Goal: Consume media (video, audio)

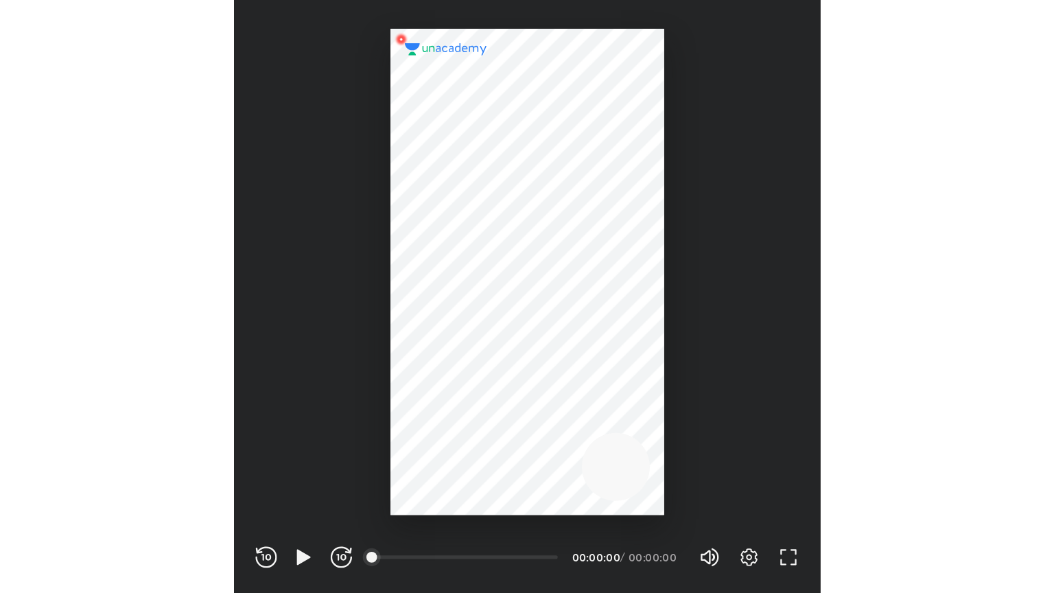
scroll to position [455, 450]
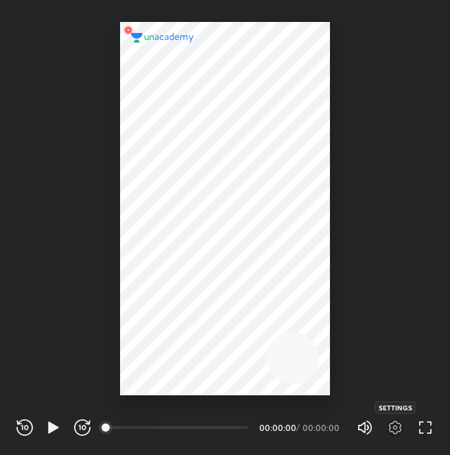
click at [401, 431] on icon "button" at bounding box center [395, 427] width 16 height 16
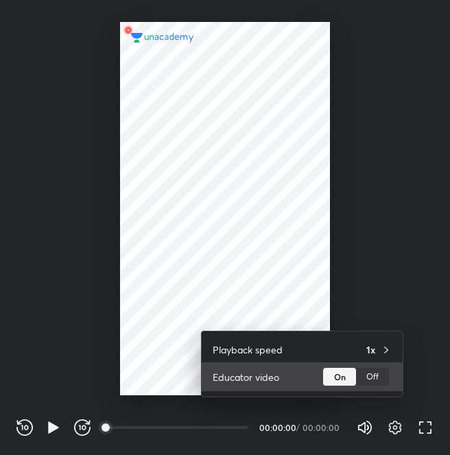
click at [383, 377] on div "Off" at bounding box center [372, 377] width 33 height 18
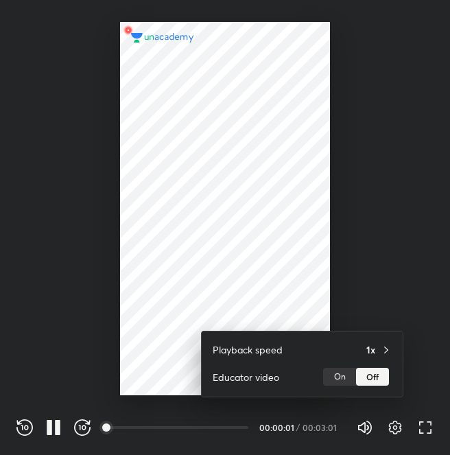
click at [424, 427] on div at bounding box center [225, 227] width 450 height 455
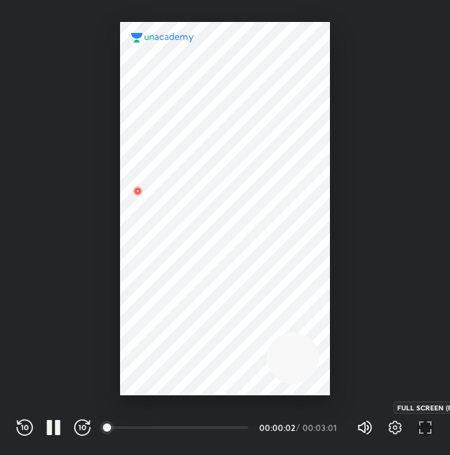
click at [432, 430] on icon "button" at bounding box center [425, 427] width 16 height 16
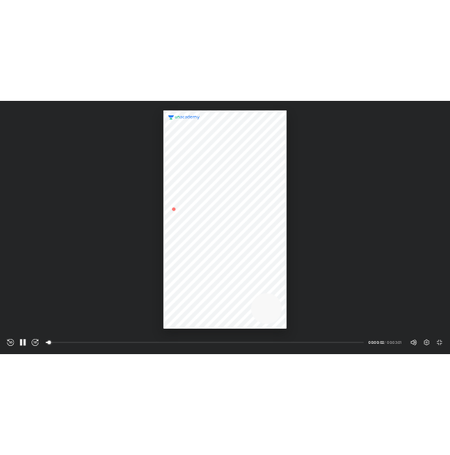
scroll to position [593, 1054]
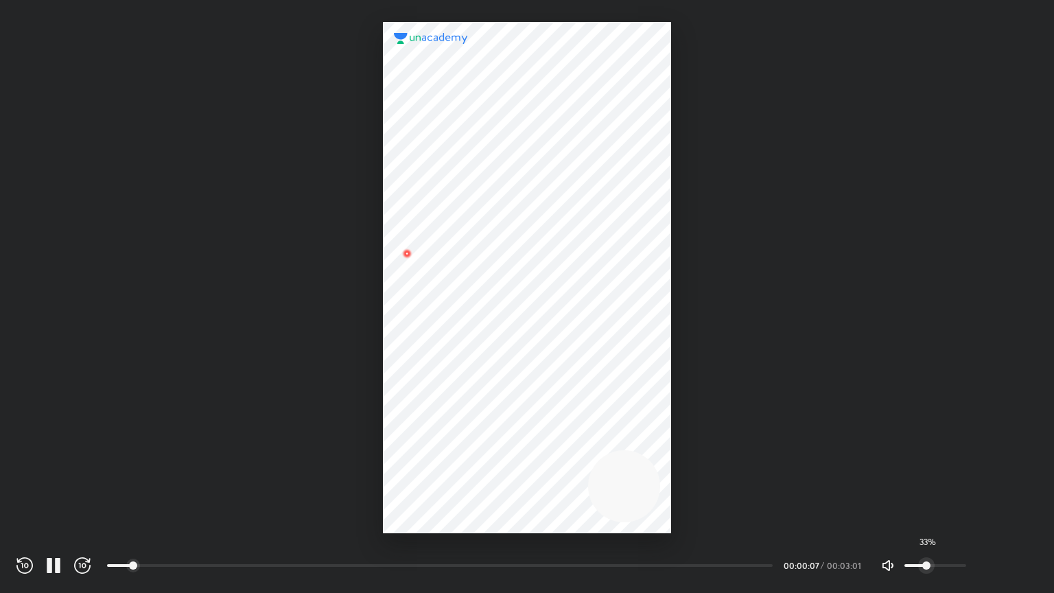
drag, startPoint x: 944, startPoint y: 570, endPoint x: 925, endPoint y: 571, distance: 19.3
click at [449, 454] on span "33%" at bounding box center [935, 565] width 62 height 21
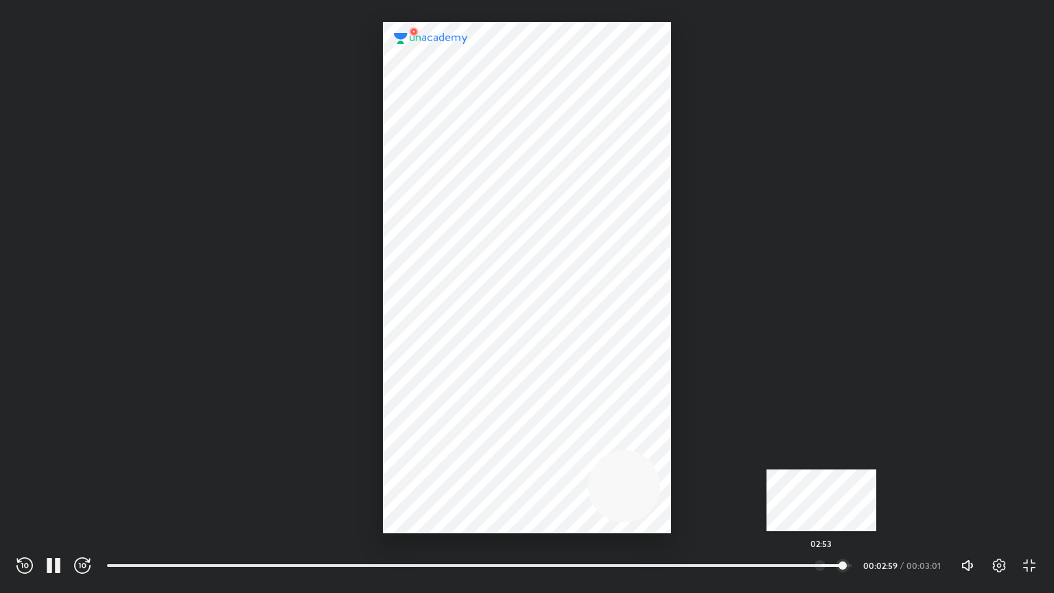
click at [449, 454] on div at bounding box center [820, 565] width 11 height 11
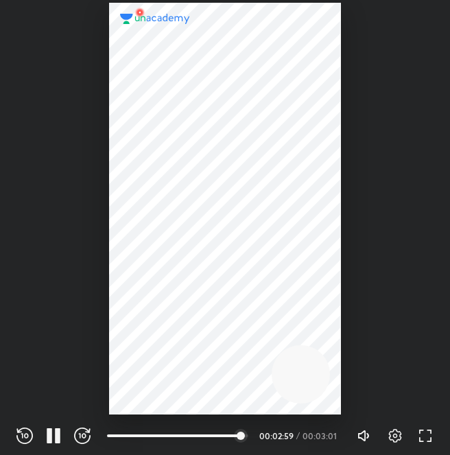
scroll to position [455, 450]
click at [395, 437] on icon "button" at bounding box center [395, 435] width 5 height 5
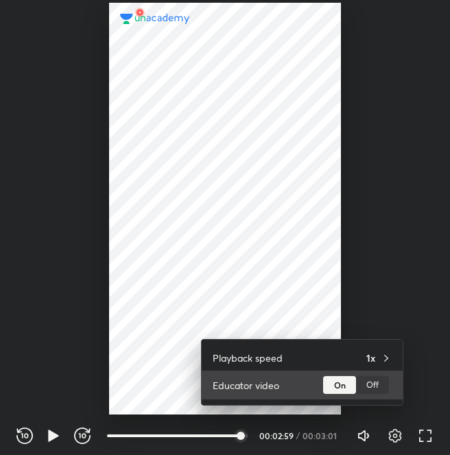
click at [371, 377] on div "Off" at bounding box center [372, 385] width 33 height 18
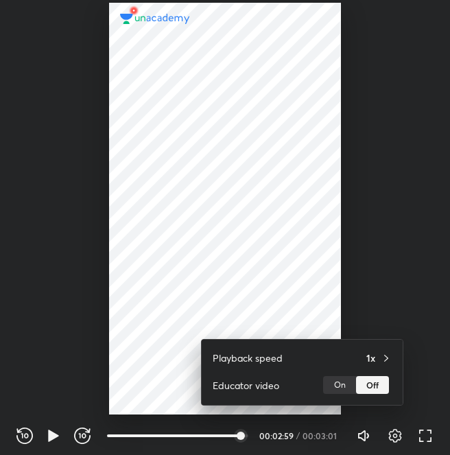
click at [217, 434] on div at bounding box center [225, 227] width 450 height 455
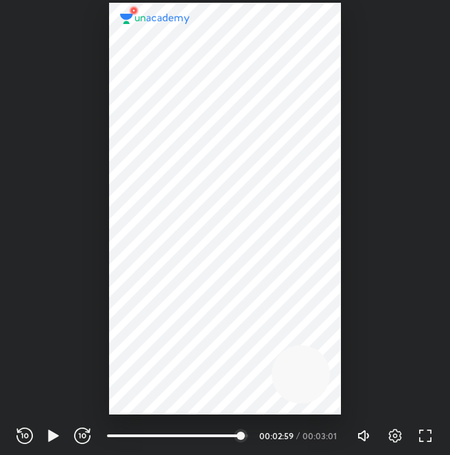
click at [12, 438] on div "REWIND (J) PLAY (K) FORWARD (L) 00:05 00:02:59 / 00:03:01 Volume (M) 33% Settin…" at bounding box center [225, 434] width 450 height 60
drag, startPoint x: 14, startPoint y: 438, endPoint x: 22, endPoint y: 433, distance: 9.5
click at [22, 433] on div "REWIND (J) PLAY (K) FORWARD (L) 00:05 00:02:59 / 00:03:01 Volume (M) 33% Settin…" at bounding box center [225, 434] width 450 height 60
click at [22, 433] on icon "button" at bounding box center [22, 435] width 2 height 5
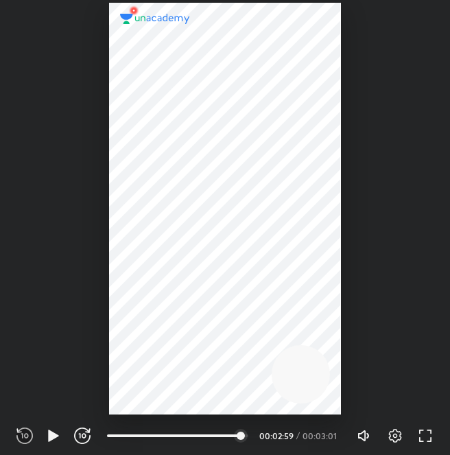
click at [22, 433] on icon "button" at bounding box center [22, 435] width 2 height 5
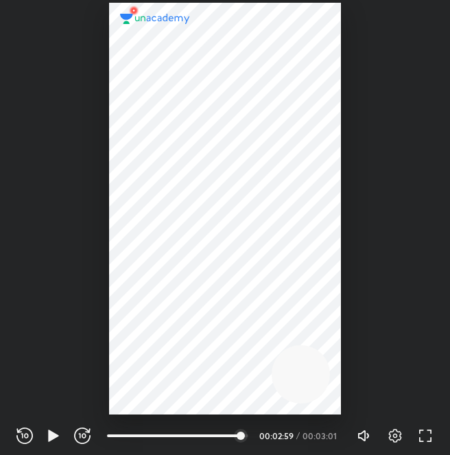
click at [22, 433] on icon "button" at bounding box center [22, 435] width 2 height 5
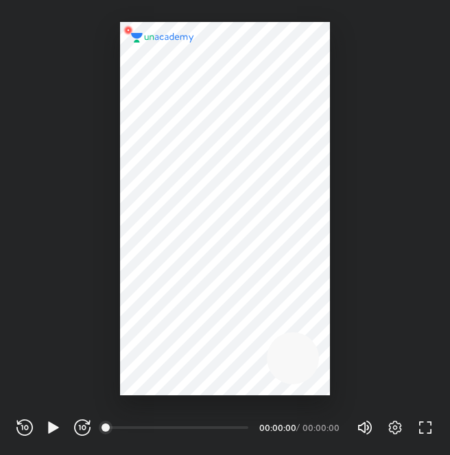
scroll to position [455, 450]
